Goal: Task Accomplishment & Management: Manage account settings

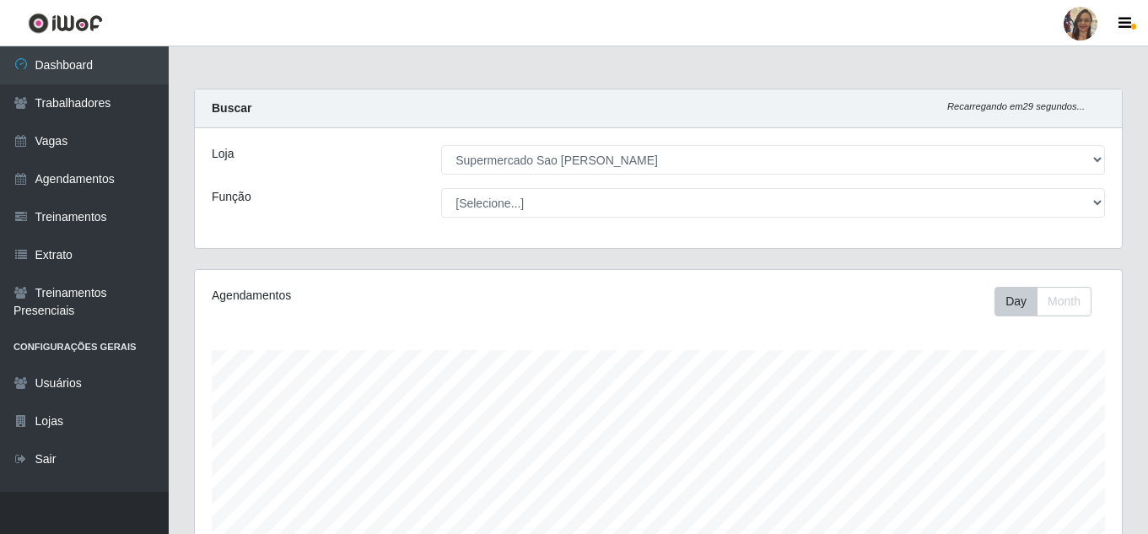
select select "383"
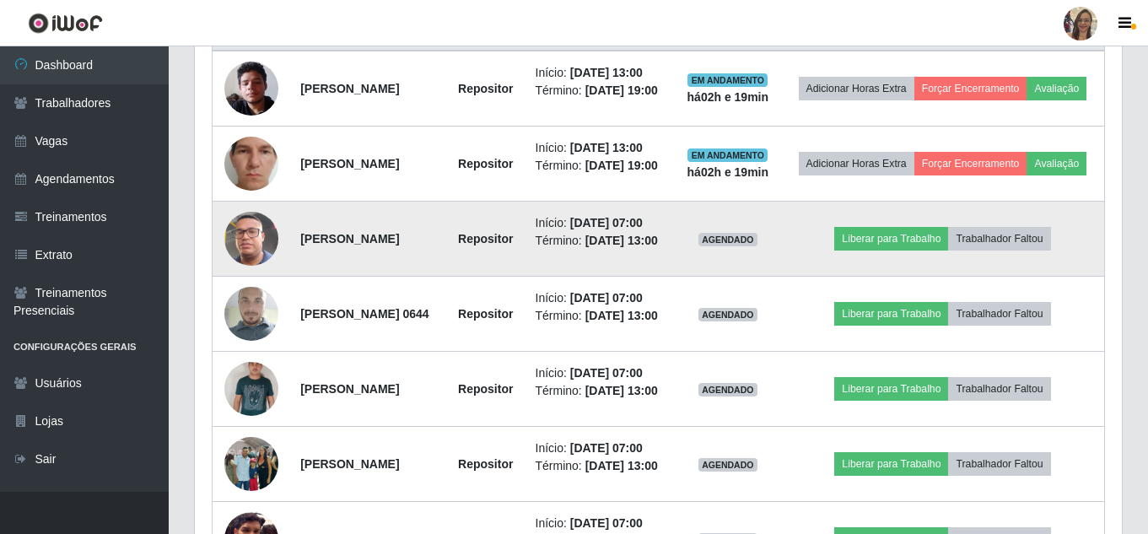
scroll to position [718, 0]
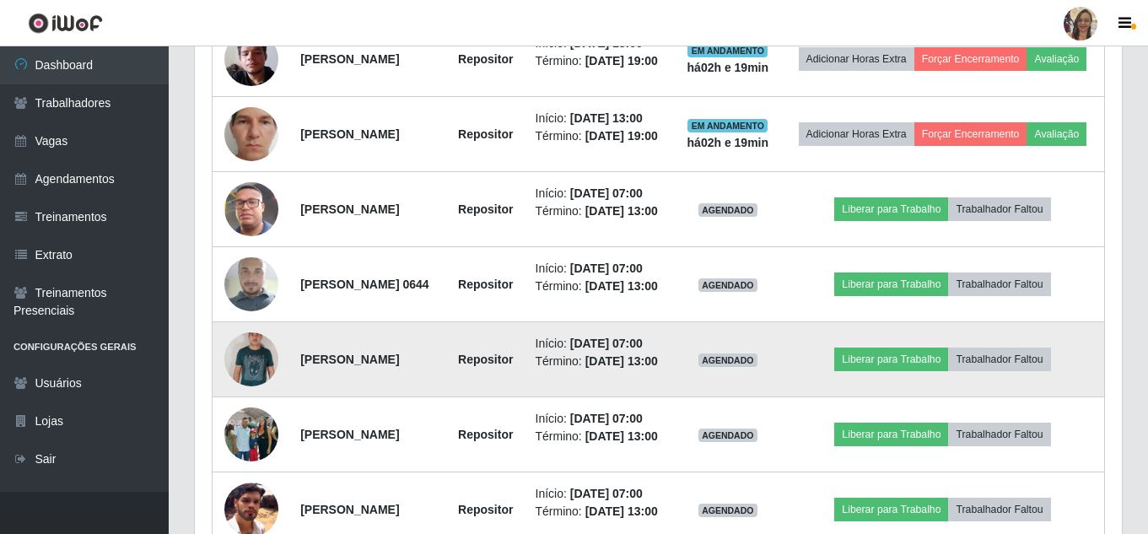
click at [247, 402] on img at bounding box center [251, 359] width 54 height 86
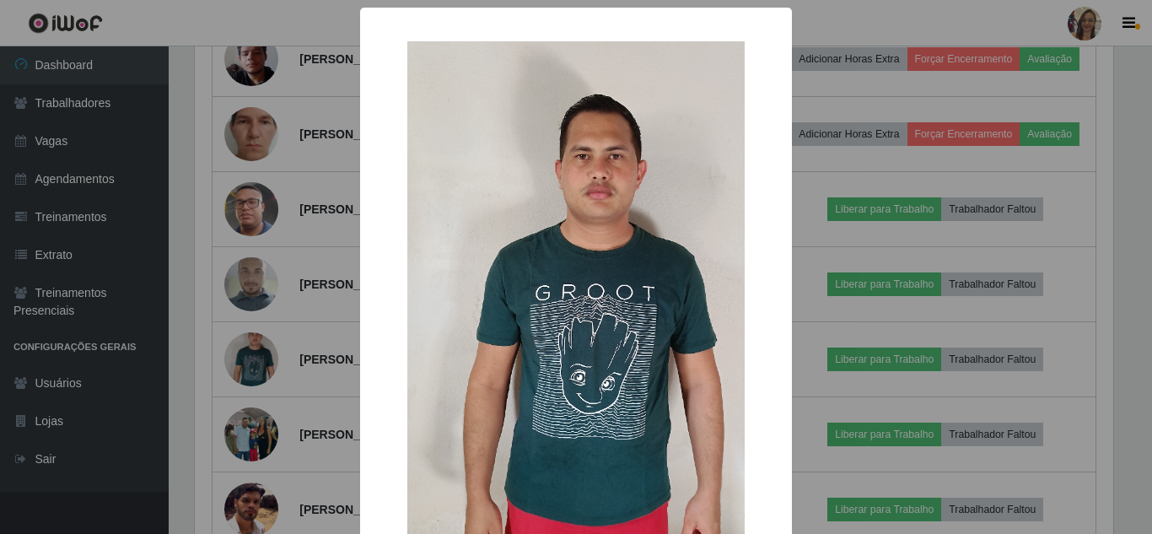
click at [601, 364] on img at bounding box center [575, 308] width 337 height 535
click at [311, 214] on div "× OK Cancel" at bounding box center [576, 267] width 1152 height 534
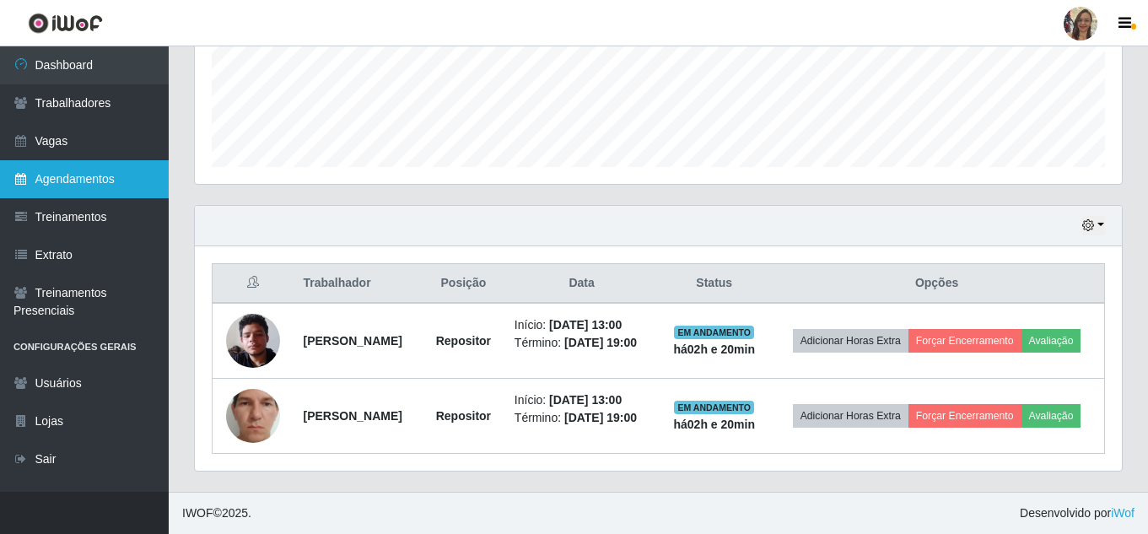
scroll to position [461, 0]
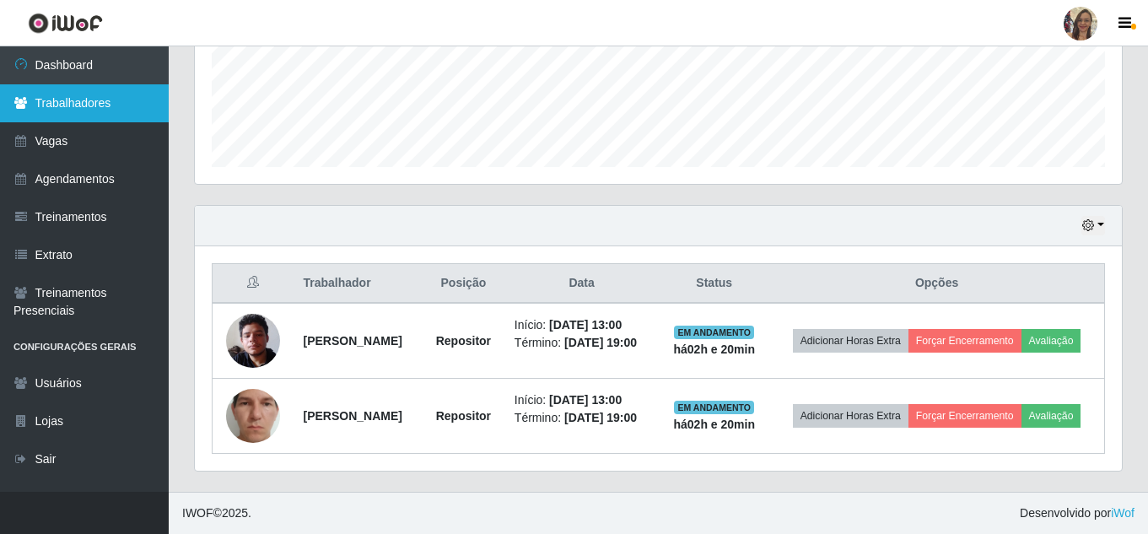
click at [94, 109] on link "Trabalhadores" at bounding box center [84, 103] width 169 height 38
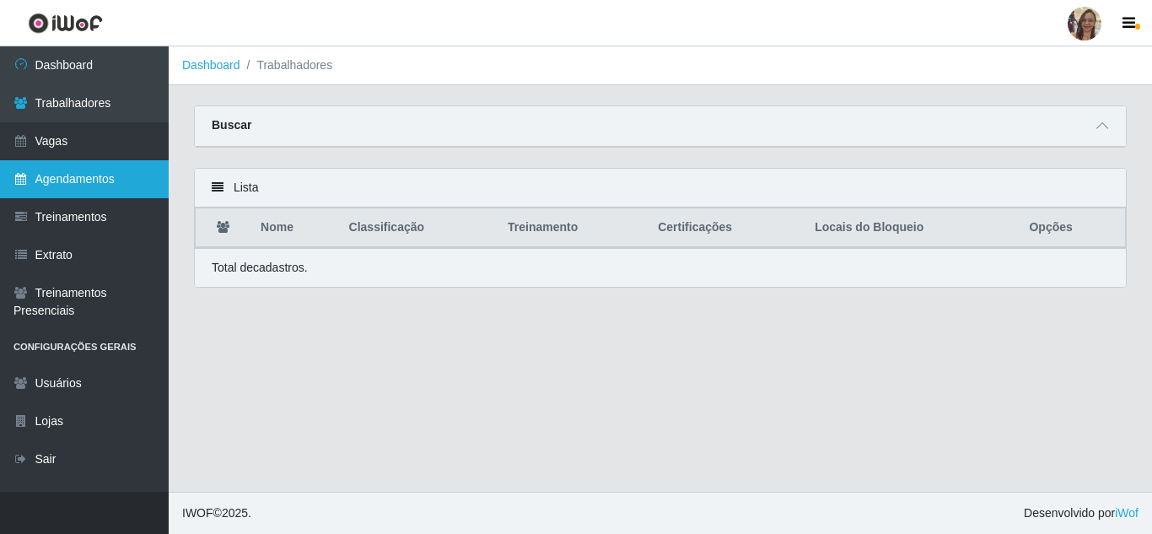
click at [84, 192] on link "Agendamentos" at bounding box center [84, 179] width 169 height 38
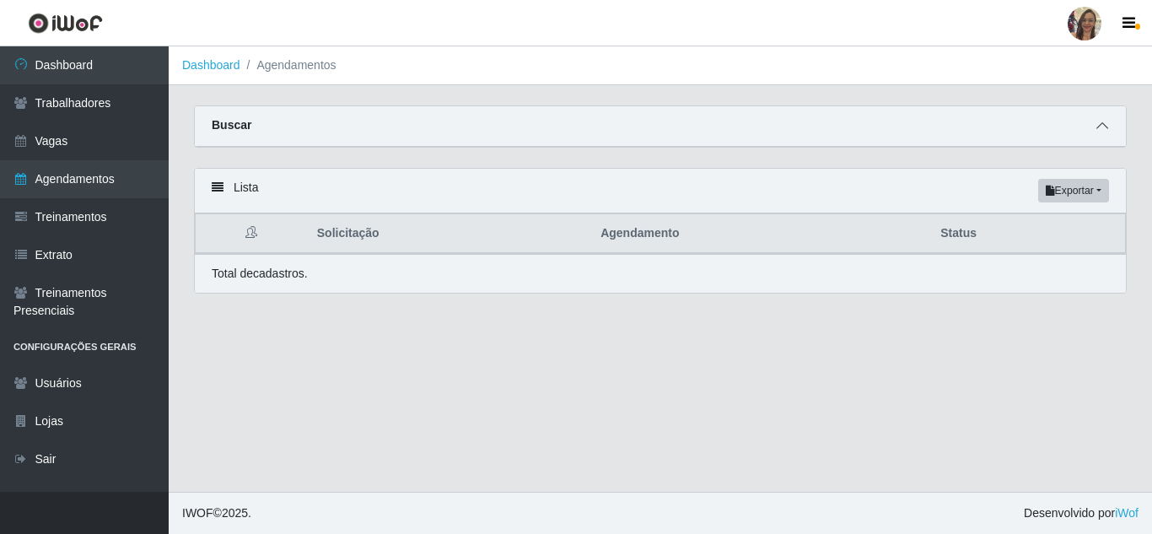
click at [1105, 131] on icon at bounding box center [1103, 126] width 12 height 12
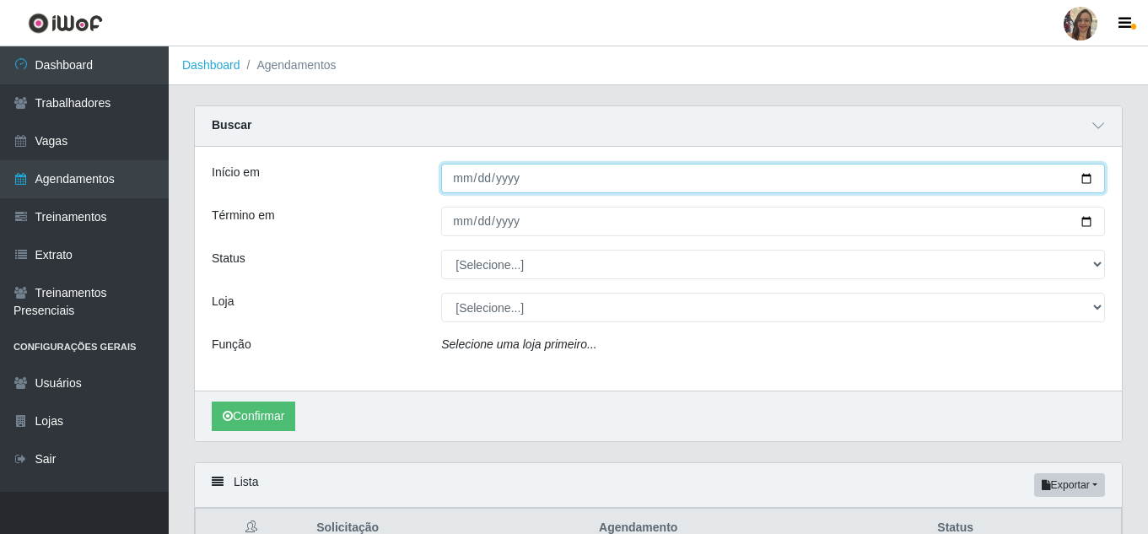
click at [456, 181] on input "Início em" at bounding box center [773, 179] width 664 height 30
type input "[DATE]"
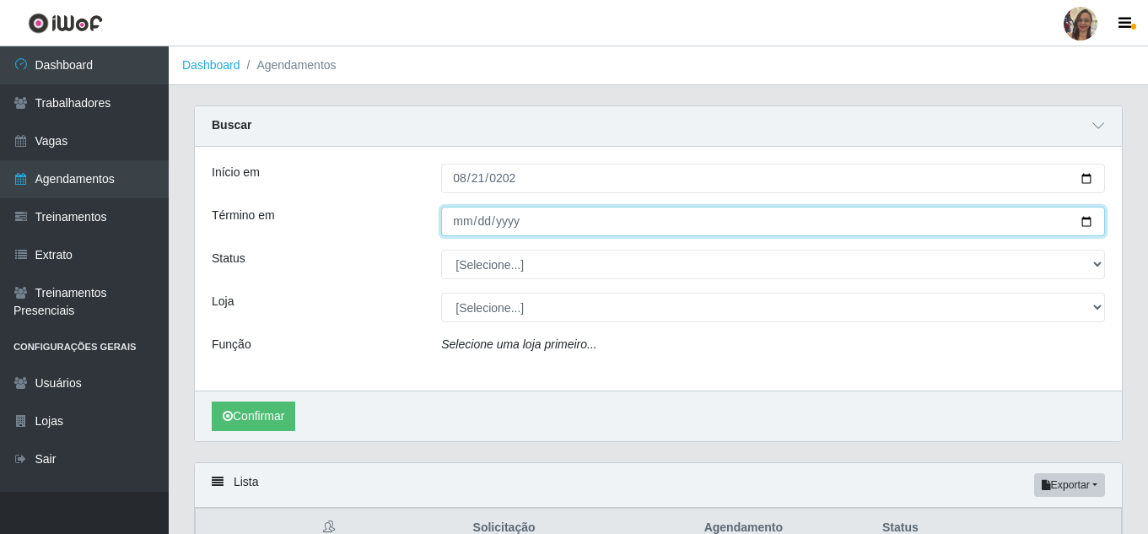
click at [466, 229] on input "Término em" at bounding box center [773, 222] width 664 height 30
type input "[DATE]"
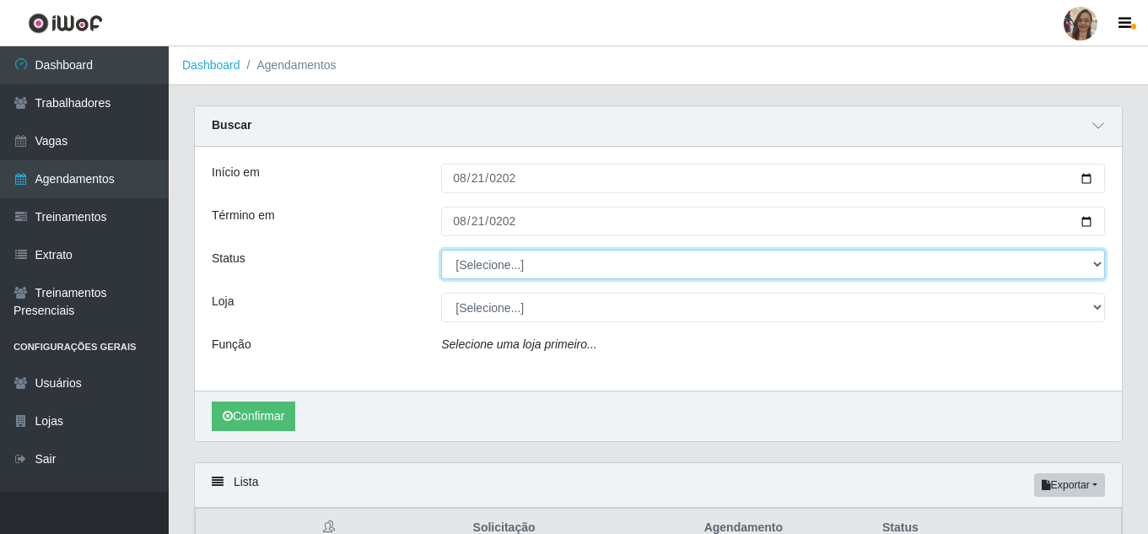
click at [484, 264] on select "[Selecione...] AGENDADO AGUARDANDO LIBERAR EM ANDAMENTO EM REVISÃO FINALIZADO C…" at bounding box center [773, 265] width 664 height 30
select select "FINALIZADO"
click at [441, 251] on select "[Selecione...] AGENDADO AGUARDANDO LIBERAR EM ANDAMENTO EM REVISÃO FINALIZADO C…" at bounding box center [773, 265] width 664 height 30
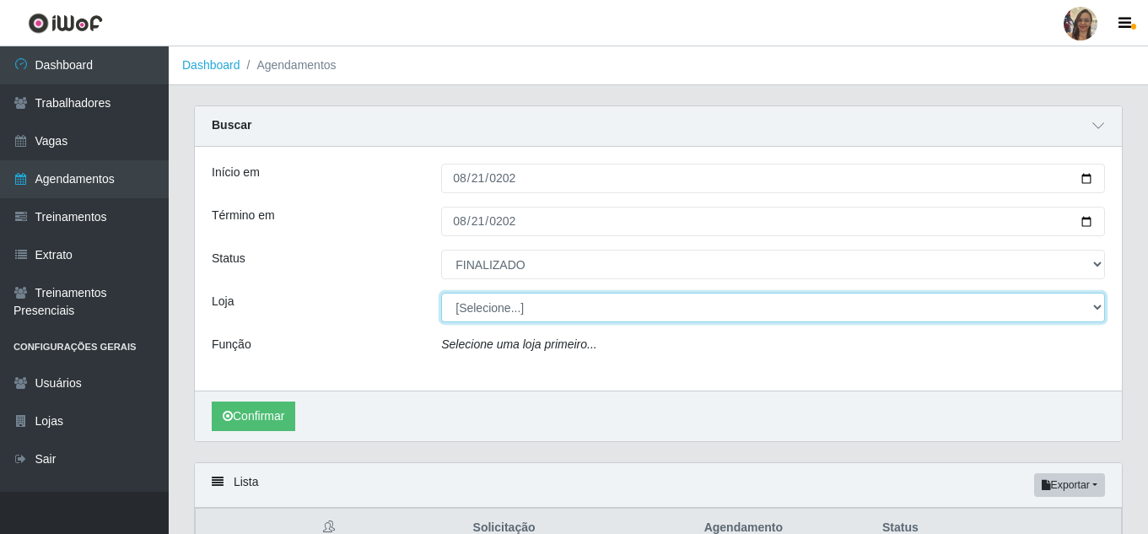
click at [473, 313] on select "[Selecione...] Supermercado Sao Francisco - Amarante" at bounding box center [773, 308] width 664 height 30
select select "383"
click at [441, 294] on select "[Selecione...] Supermercado Sao Francisco - Amarante" at bounding box center [773, 308] width 664 height 30
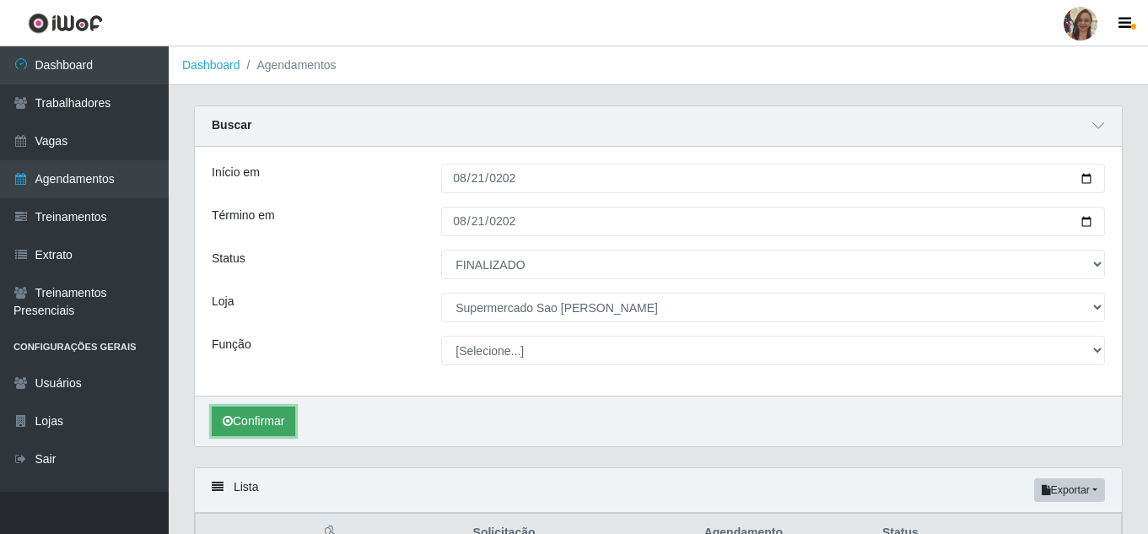
click at [227, 427] on icon "submit" at bounding box center [228, 421] width 10 height 12
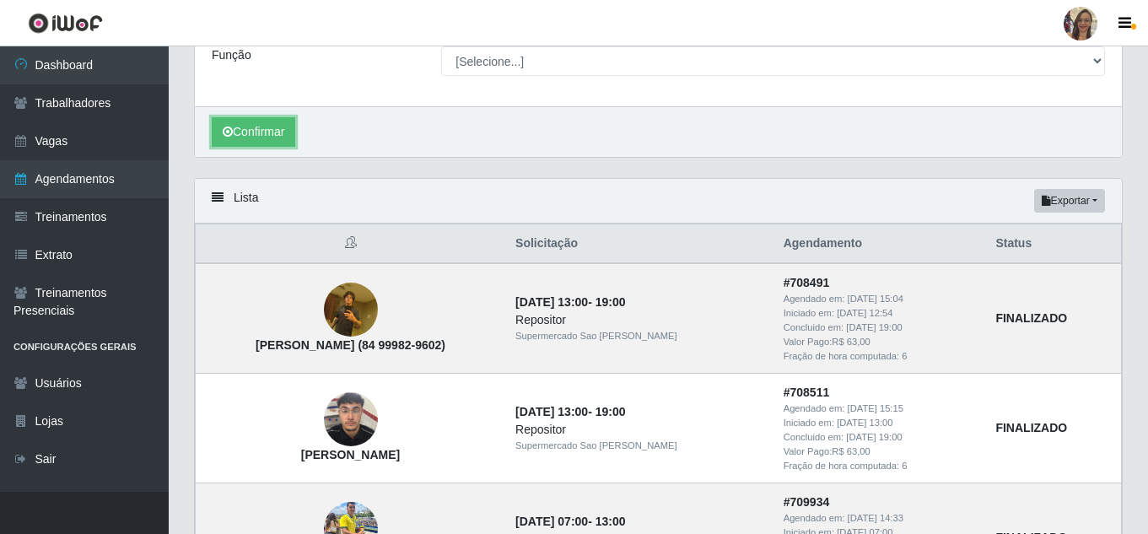
scroll to position [291, 0]
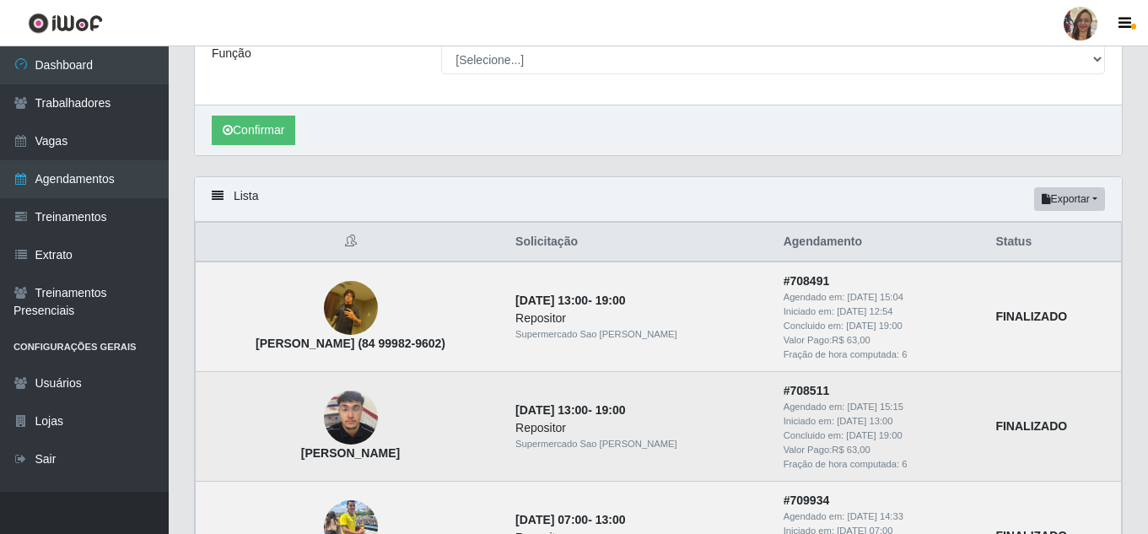
drag, startPoint x: 276, startPoint y: 456, endPoint x: 444, endPoint y: 465, distance: 168.1
click at [444, 465] on td "[PERSON_NAME]" at bounding box center [351, 427] width 310 height 110
copy strong "[PERSON_NAME]"
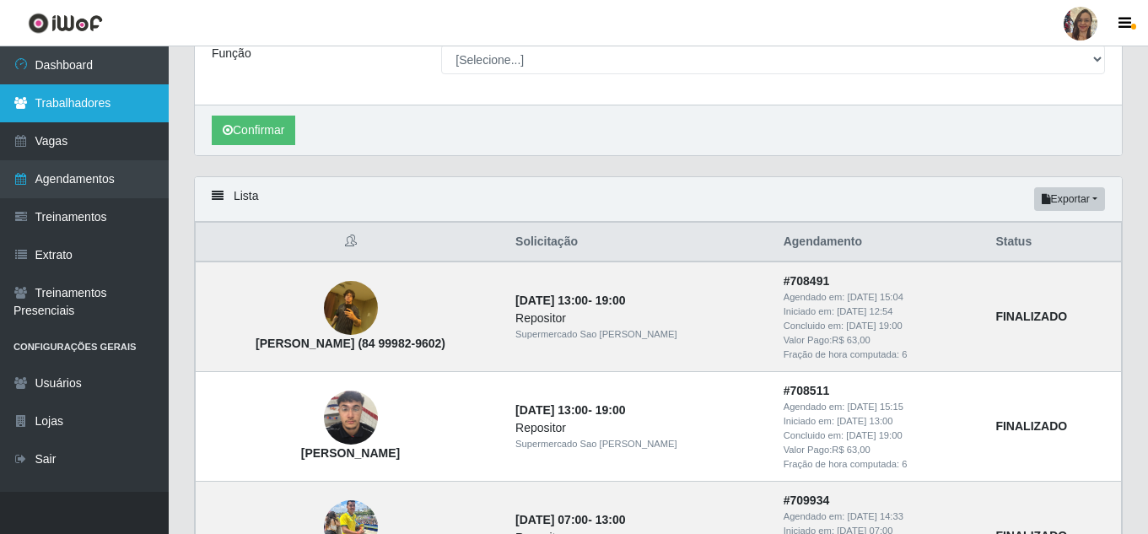
click at [80, 105] on link "Trabalhadores" at bounding box center [84, 103] width 169 height 38
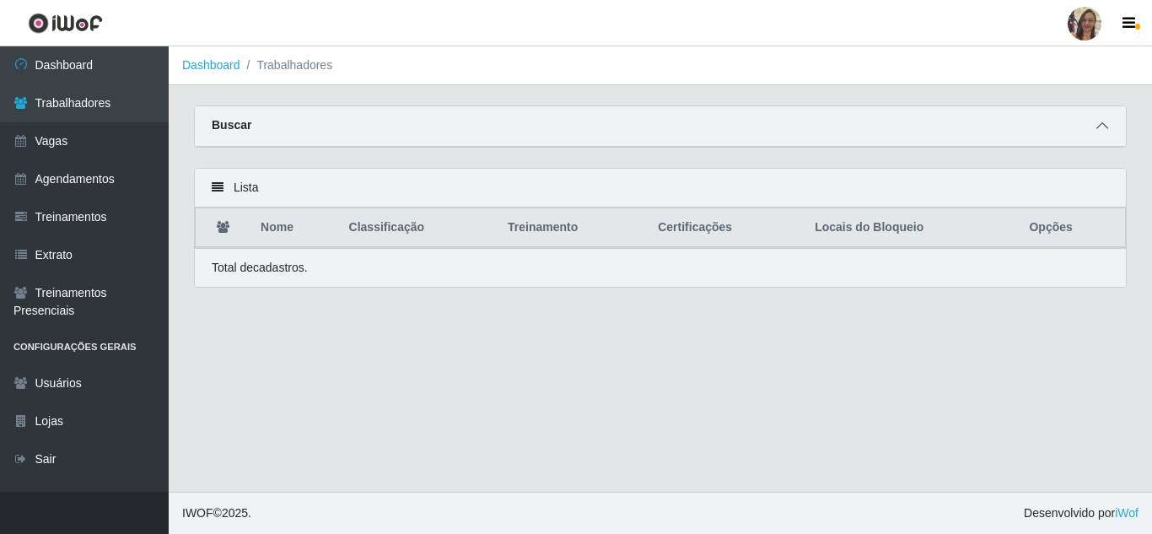
click at [1103, 122] on icon at bounding box center [1103, 126] width 12 height 12
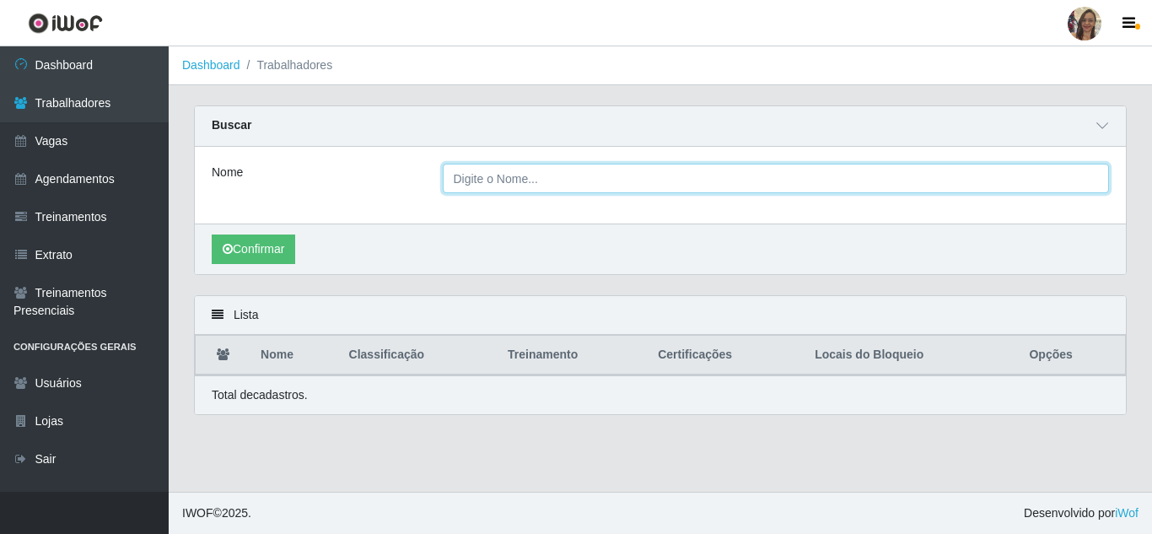
click at [504, 180] on input "Nome" at bounding box center [776, 179] width 667 height 30
paste input "[PERSON_NAME]"
type input "[PERSON_NAME]"
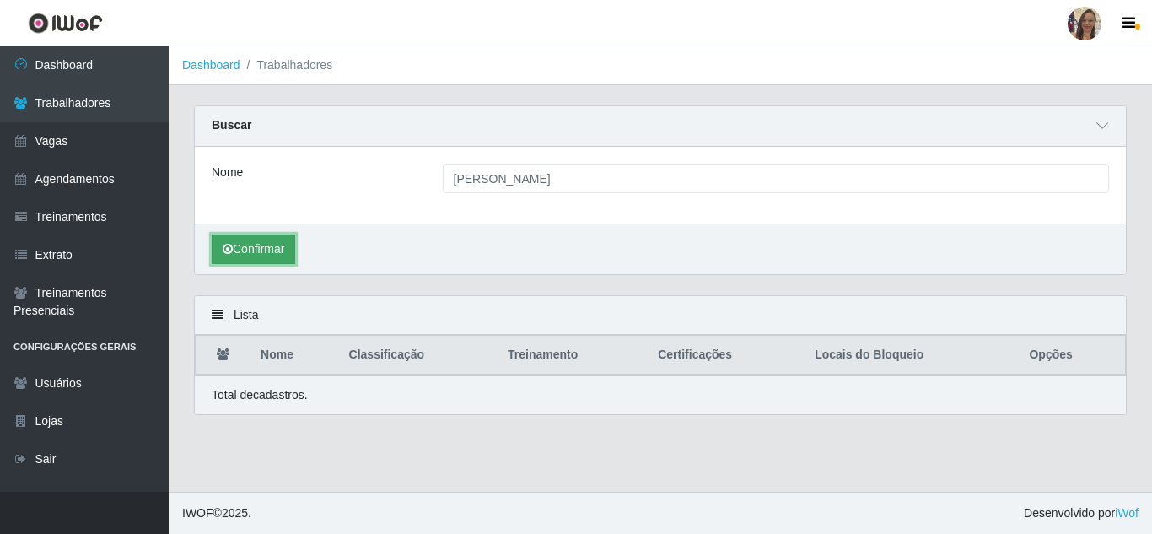
click at [226, 252] on icon "submit" at bounding box center [228, 249] width 10 height 12
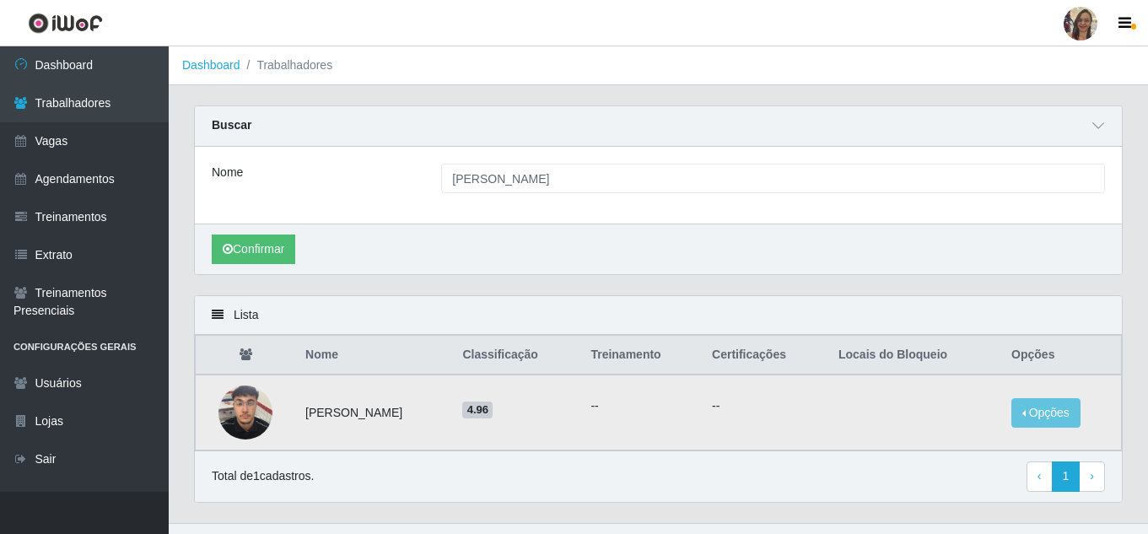
click at [639, 407] on ul "--" at bounding box center [640, 406] width 101 height 18
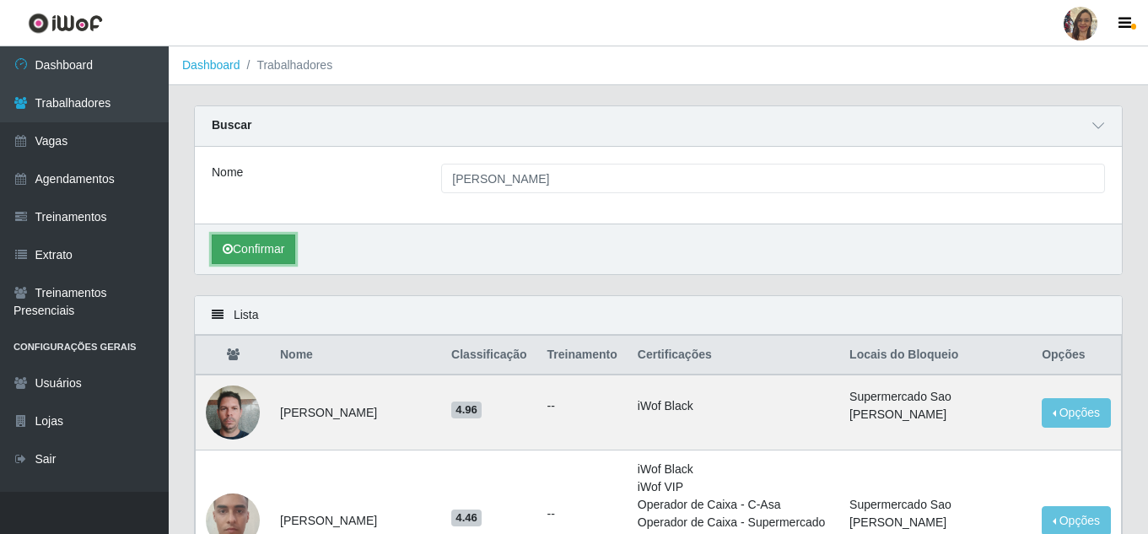
click at [226, 252] on icon "submit" at bounding box center [228, 249] width 10 height 12
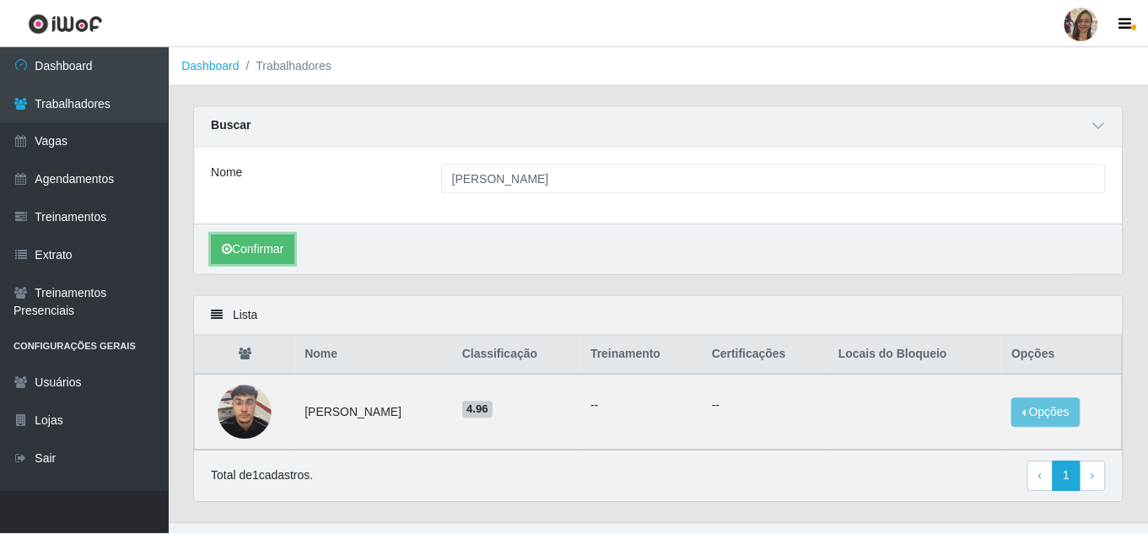
scroll to position [32, 0]
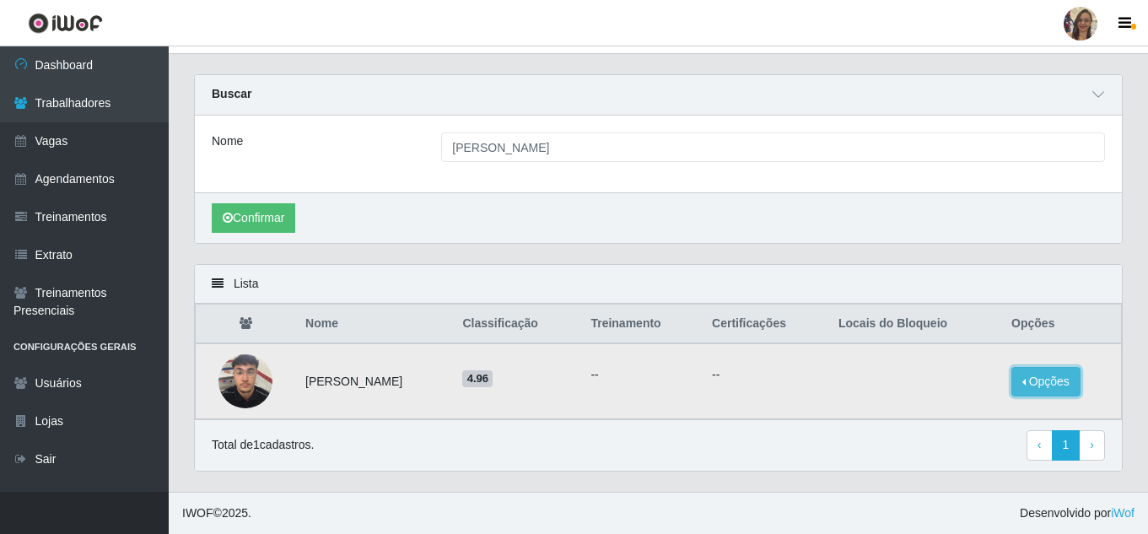
click at [1054, 386] on button "Opções" at bounding box center [1045, 382] width 69 height 30
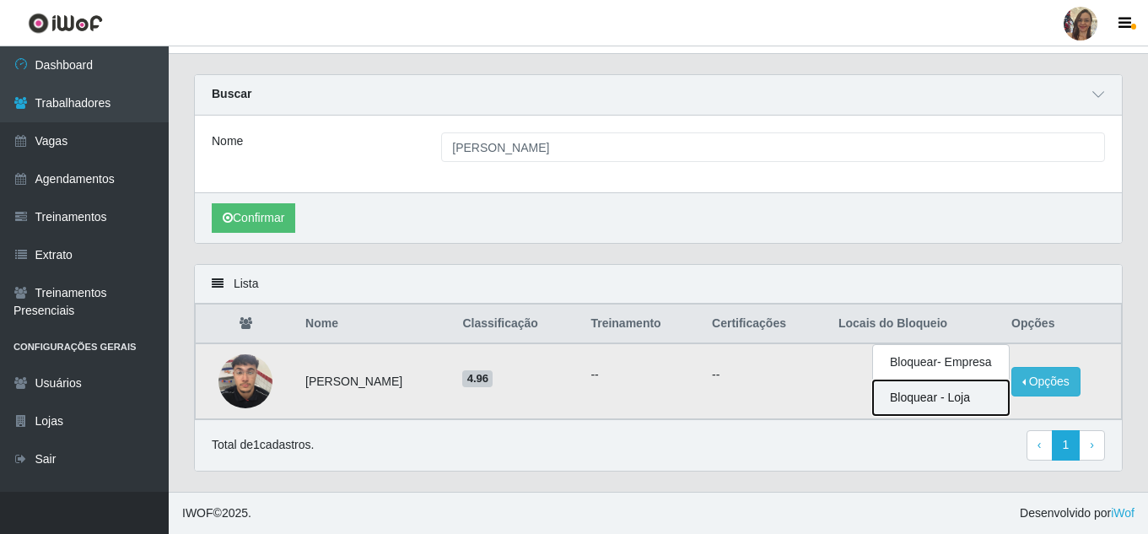
click at [948, 403] on button "Bloquear - Loja" at bounding box center [941, 397] width 136 height 35
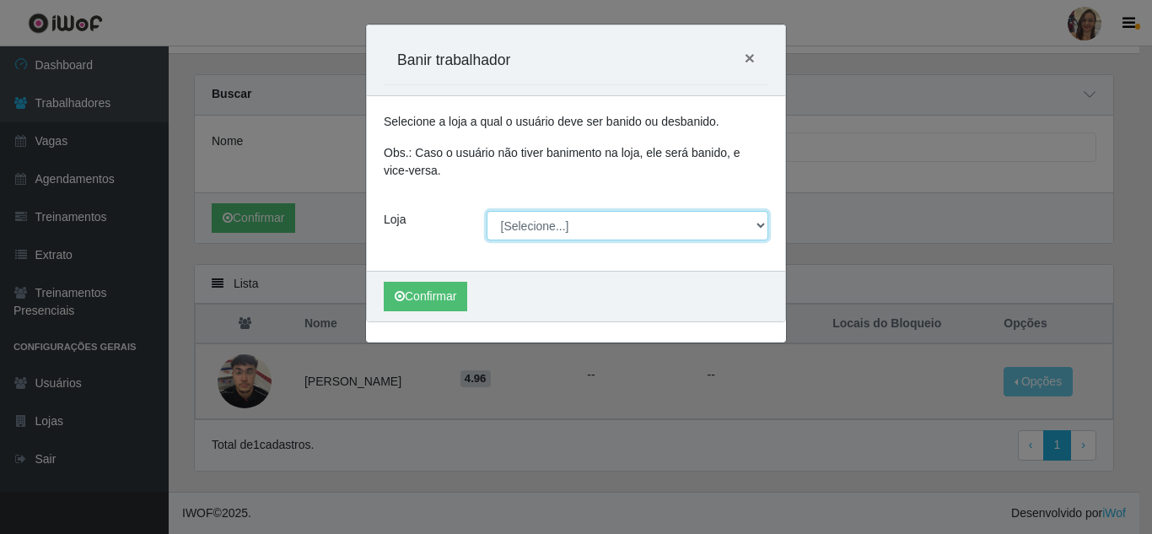
click at [747, 232] on select "[Selecione...] Supermercado Sao Francisco - Amarante" at bounding box center [628, 226] width 283 height 30
select select "383"
click at [487, 211] on select "[Selecione...] Supermercado Sao Francisco - Amarante" at bounding box center [628, 226] width 283 height 30
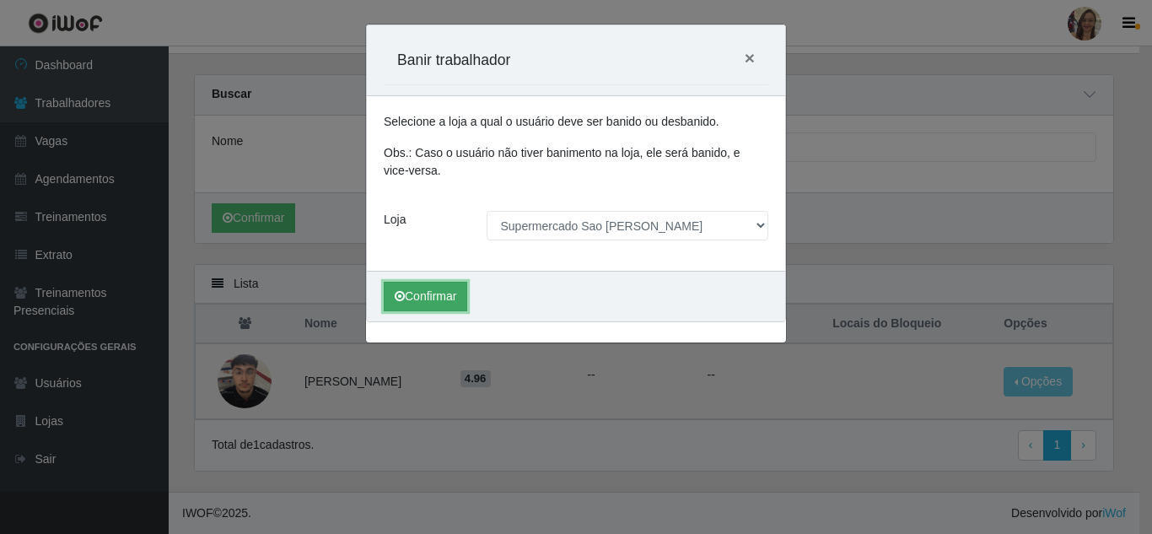
click at [418, 302] on button "Confirmar" at bounding box center [426, 297] width 84 height 30
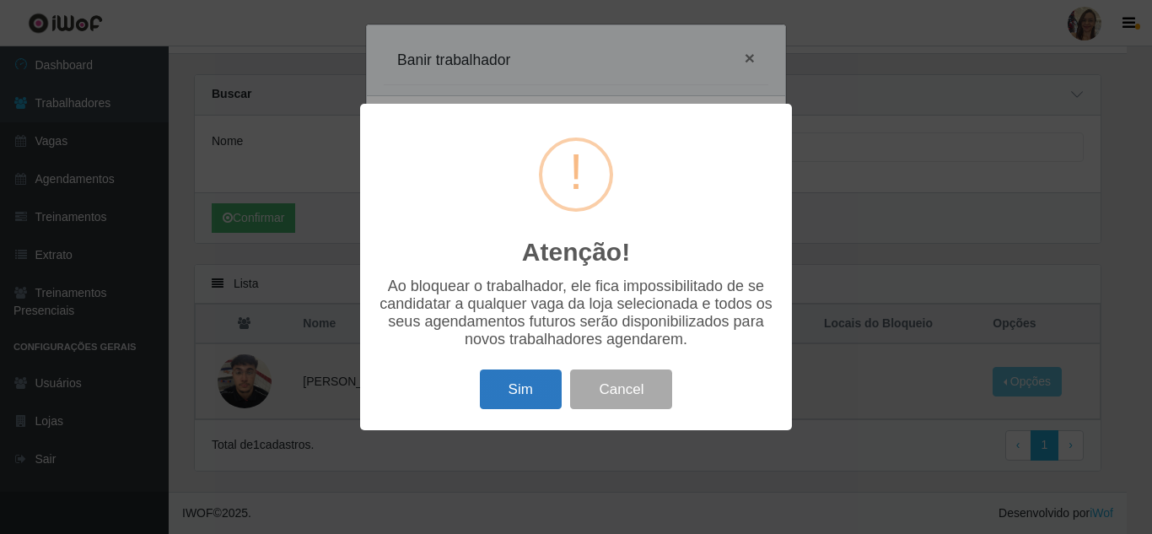
click at [507, 400] on button "Sim" at bounding box center [521, 389] width 82 height 40
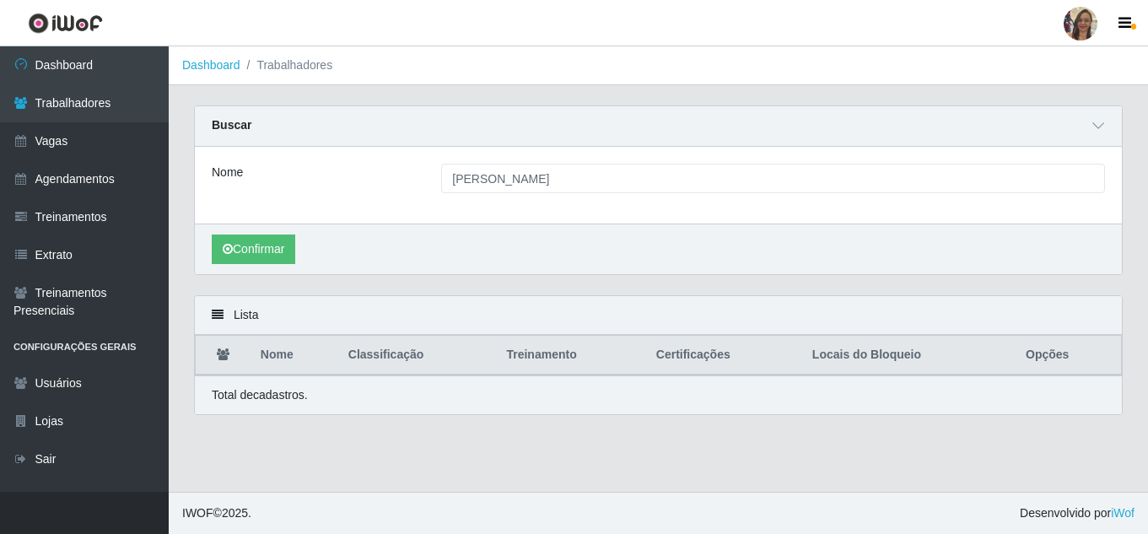
scroll to position [0, 0]
